Goal: Find contact information: Find contact information

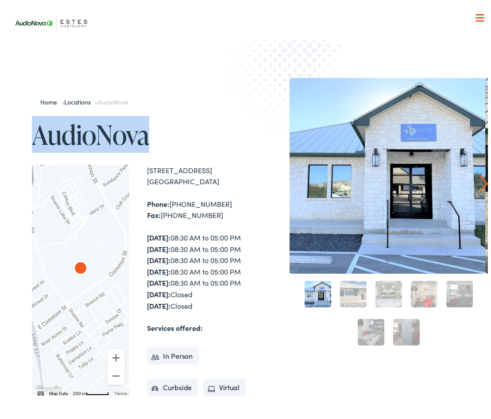
drag, startPoint x: 149, startPoint y: 135, endPoint x: 39, endPoint y: 135, distance: 109.3
click at [39, 135] on h1 "AudioNova" at bounding box center [140, 131] width 217 height 29
copy h1 "AudioNova"
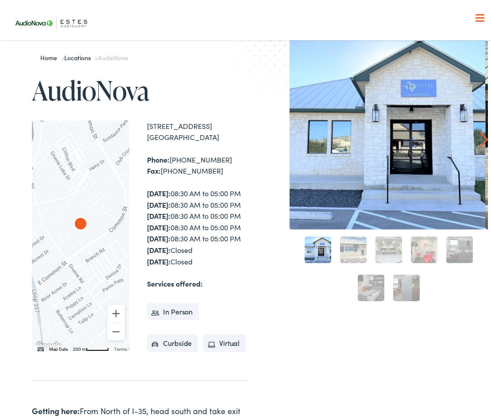
click at [190, 223] on div "[DATE]: 08:30 AM to 05:00 PM [DATE]: 08:30 AM to 05:00 PM [DATE]: 08:30 AM to 0…" at bounding box center [198, 224] width 102 height 79
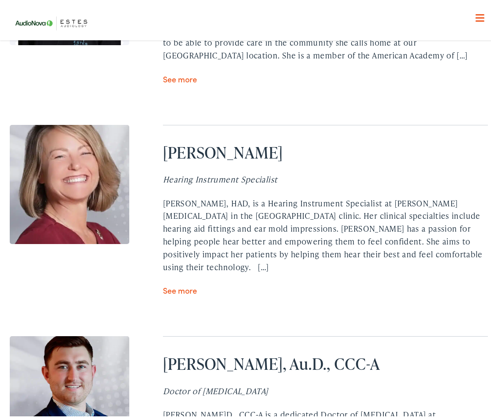
scroll to position [2700, 0]
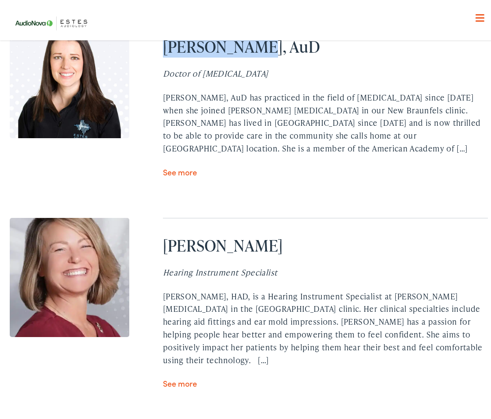
drag, startPoint x: 243, startPoint y: 92, endPoint x: 162, endPoint y: 91, distance: 80.6
click at [163, 54] on h2 "[PERSON_NAME], AuD" at bounding box center [325, 44] width 325 height 19
copy h2 "[PERSON_NAME]"
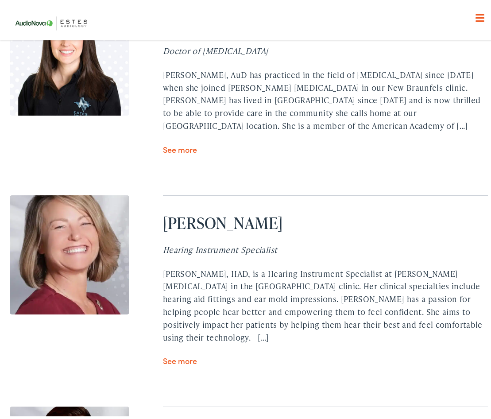
scroll to position [2744, 0]
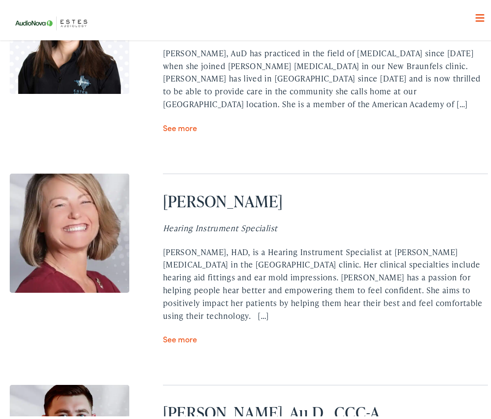
click at [256, 212] on div "[PERSON_NAME], AuD Doctor of [MEDICAL_DATA] [PERSON_NAME], AuD has practiced in…" at bounding box center [249, 263] width 478 height 582
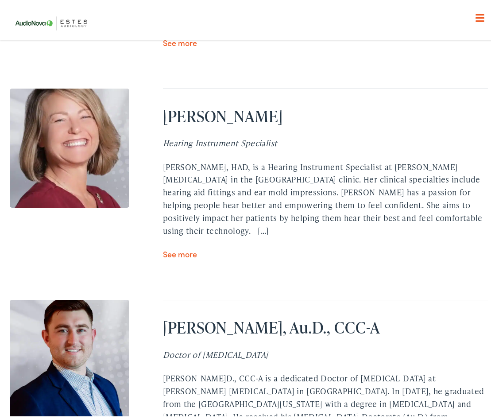
scroll to position [2833, 0]
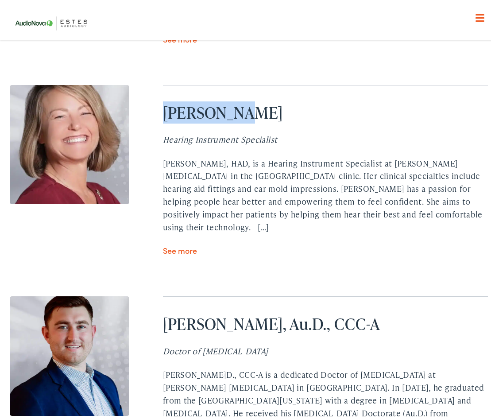
drag, startPoint x: 161, startPoint y: 162, endPoint x: 239, endPoint y: 162, distance: 77.9
click at [239, 120] on h2 "[PERSON_NAME]" at bounding box center [325, 109] width 325 height 19
copy h2 "[PERSON_NAME]"
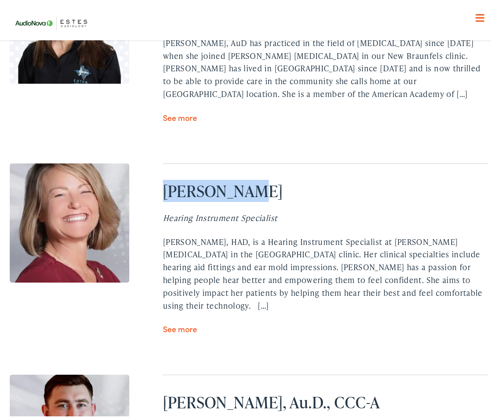
scroll to position [2744, 0]
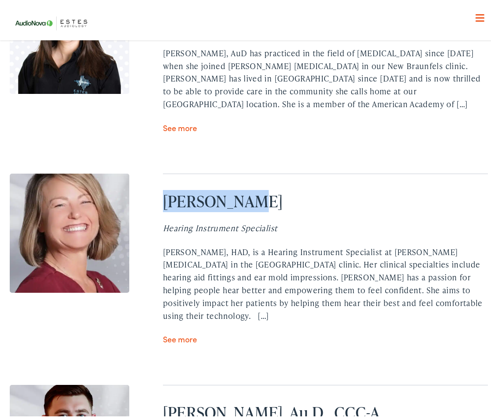
drag, startPoint x: 276, startPoint y: 195, endPoint x: 279, endPoint y: 188, distance: 7.6
click at [277, 194] on div "[PERSON_NAME], AuD Doctor of [MEDICAL_DATA] [PERSON_NAME], AuD has practiced in…" at bounding box center [249, 263] width 478 height 582
